Goal: Navigation & Orientation: Understand site structure

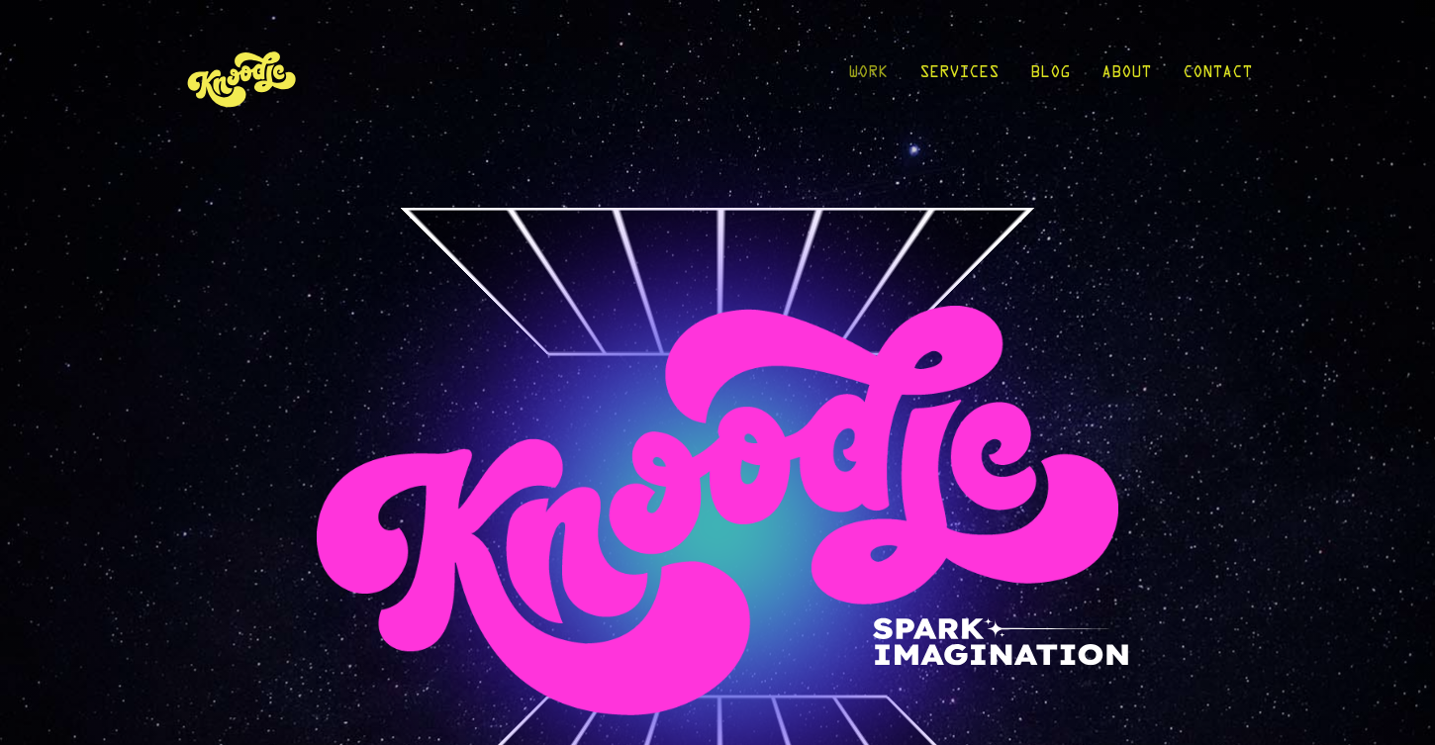
click at [856, 67] on link "Work" at bounding box center [868, 78] width 40 height 92
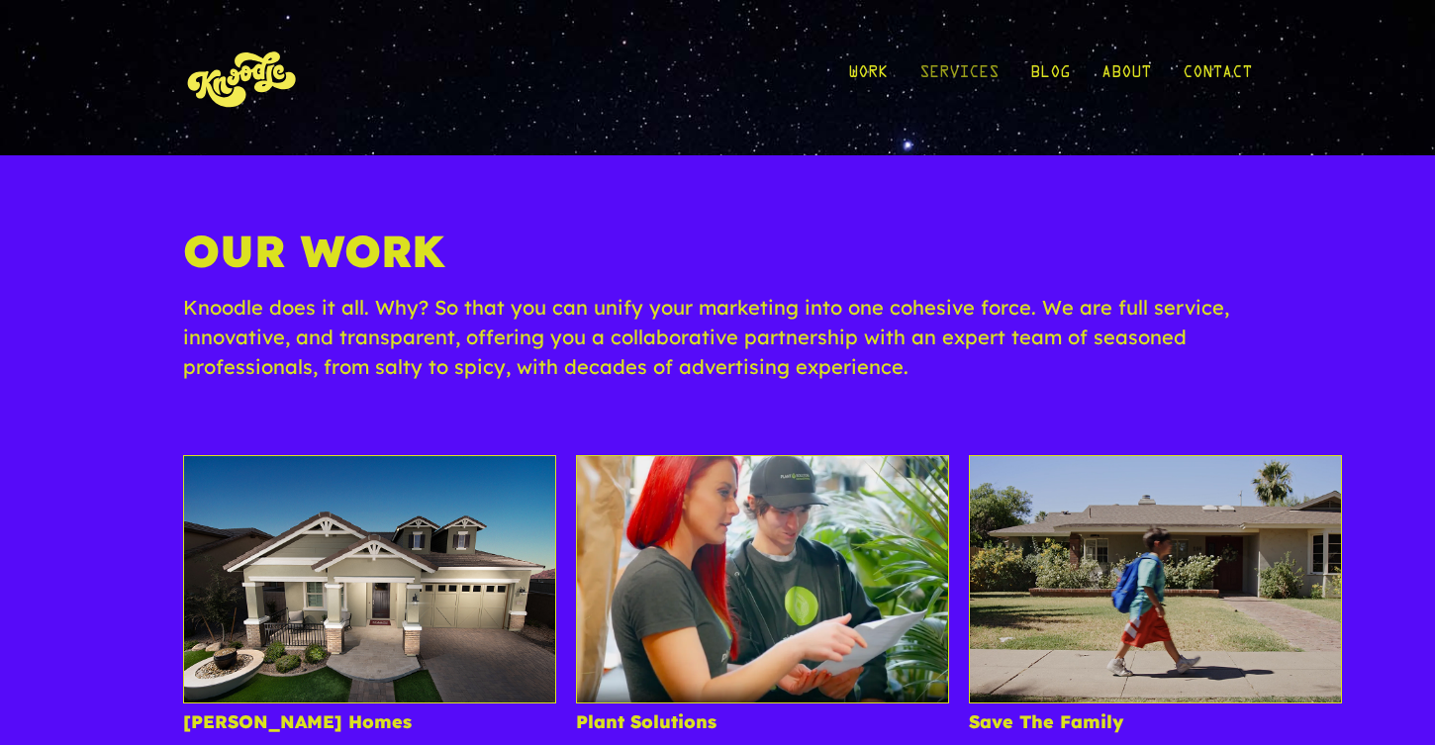
click at [933, 80] on link "Services" at bounding box center [958, 78] width 79 height 92
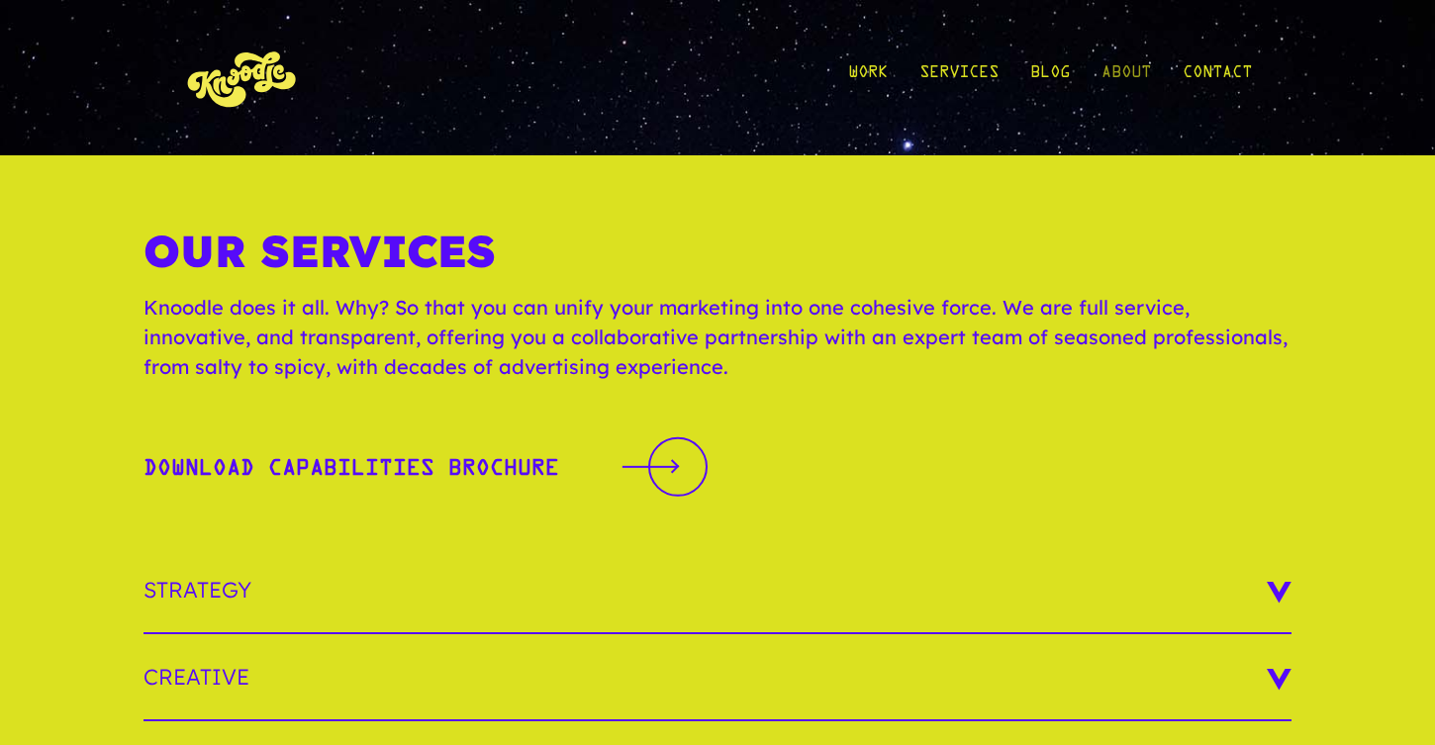
click at [1115, 66] on link "About" at bounding box center [1125, 78] width 49 height 92
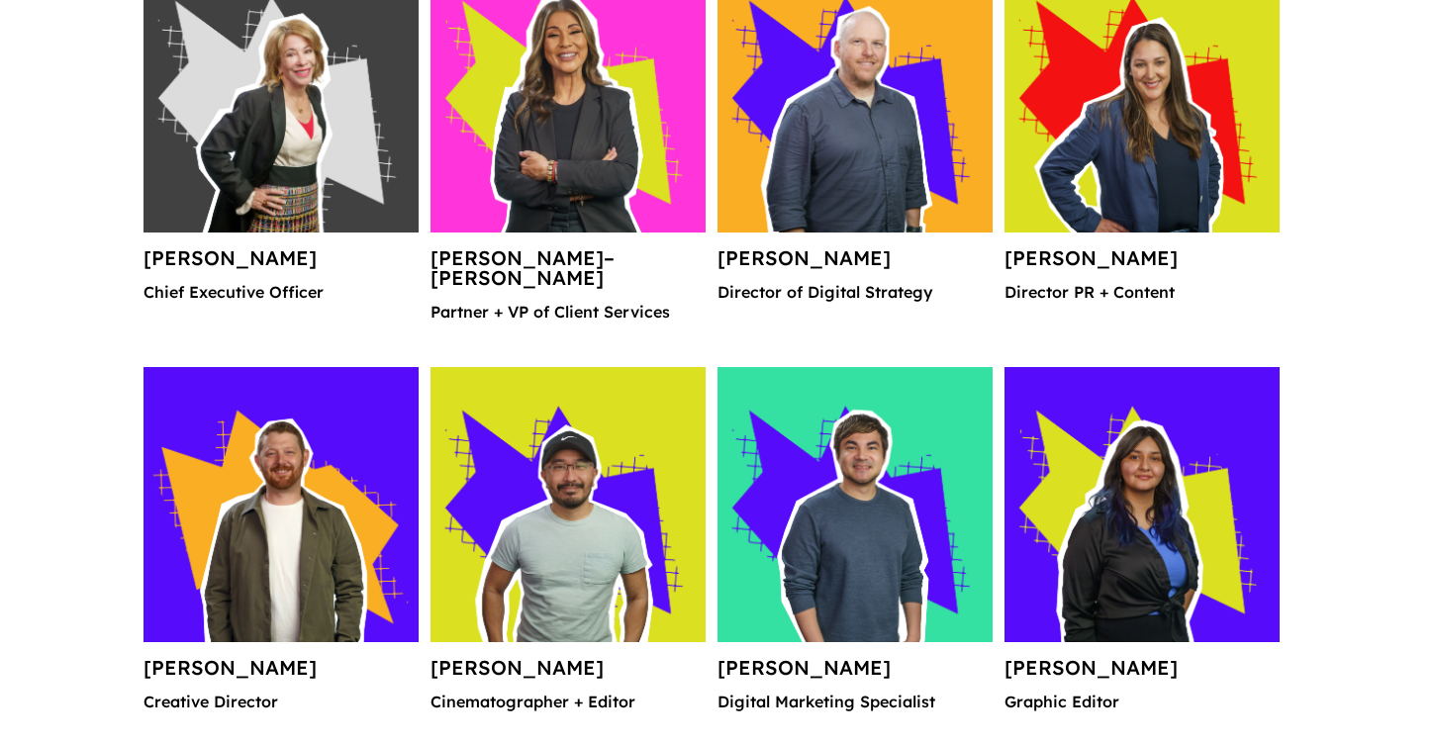
scroll to position [2264, 0]
